Goal: Task Accomplishment & Management: Complete application form

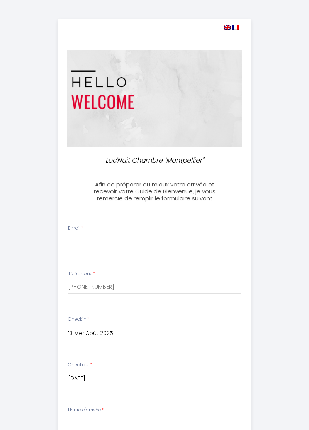
select select
click at [105, 239] on input "Email *" at bounding box center [154, 242] width 173 height 14
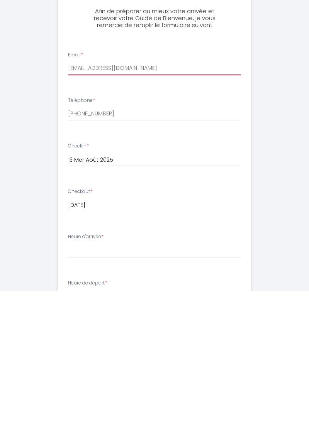
scroll to position [36, 0]
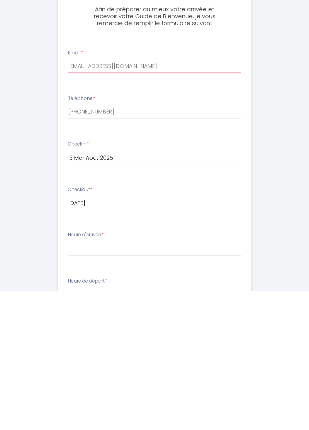
type input "melodie.thiebaut@laposte.net"
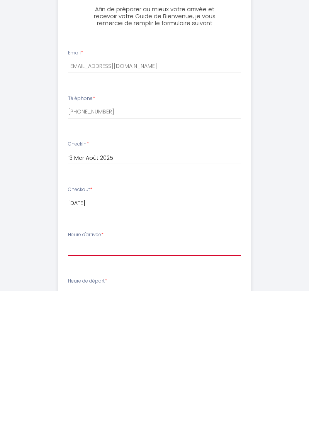
click at [185, 387] on select "15:00 15:30 16:00 16:30 17:00 17:30 18:00 18:30 19:00 19:30 20:00 20:30 21:00 2…" at bounding box center [154, 387] width 173 height 15
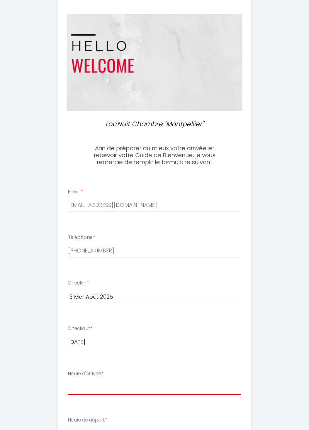
select select "16:00"
click at [155, 430] on select "00:00 00:30 01:00 01:30 02:00 02:30 03:00 03:30 04:00 04:30 05:00 05:30 06:00 0…" at bounding box center [154, 434] width 173 height 15
click at [287, 165] on div "Loc'Nuit Chambre "Montpellier" Afin de préparer au mieux votre arrivée et recev…" at bounding box center [155, 314] width 290 height 700
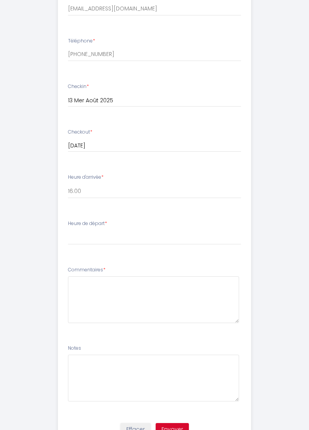
scroll to position [223, 0]
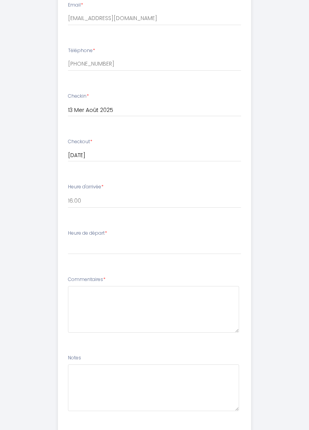
click at [113, 242] on select "00:00 00:30 01:00 01:30 02:00 02:30 03:00 03:30 04:00 04:30 05:00 05:30 06:00 0…" at bounding box center [154, 247] width 173 height 15
select select "10:30"
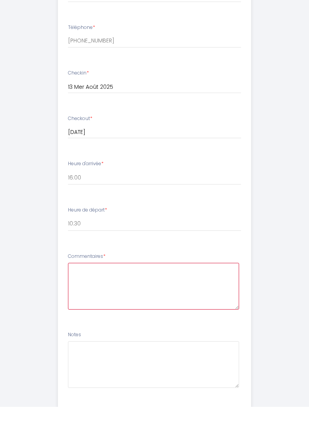
scroll to position [230, 0]
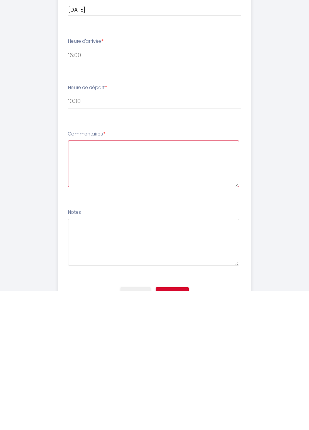
click at [191, 300] on textarea at bounding box center [153, 303] width 171 height 47
type textarea "Bonjour"
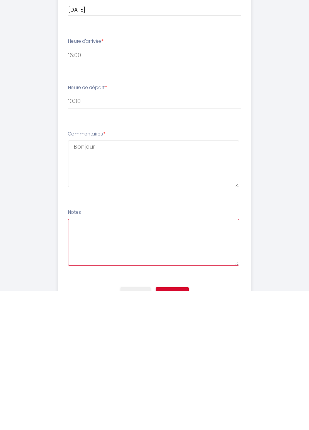
click at [161, 379] on textarea at bounding box center [153, 381] width 171 height 47
click at [178, 430] on button "Envoyer" at bounding box center [172, 432] width 33 height 13
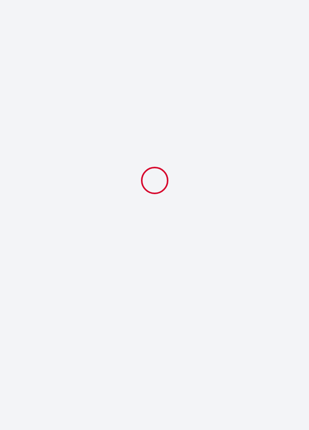
select select "16:00"
select select "10:30"
select select
